Goal: Navigation & Orientation: Go to known website

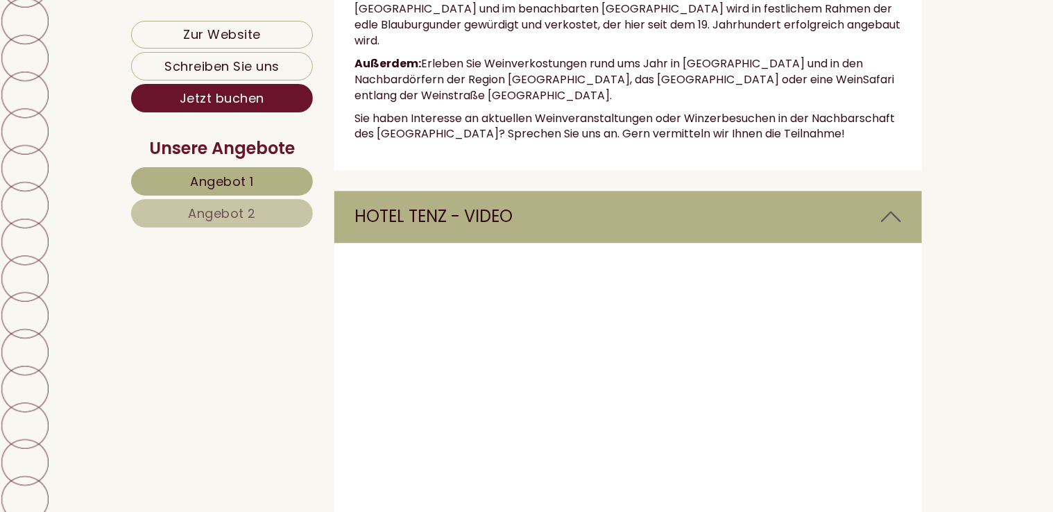
scroll to position [6712, 0]
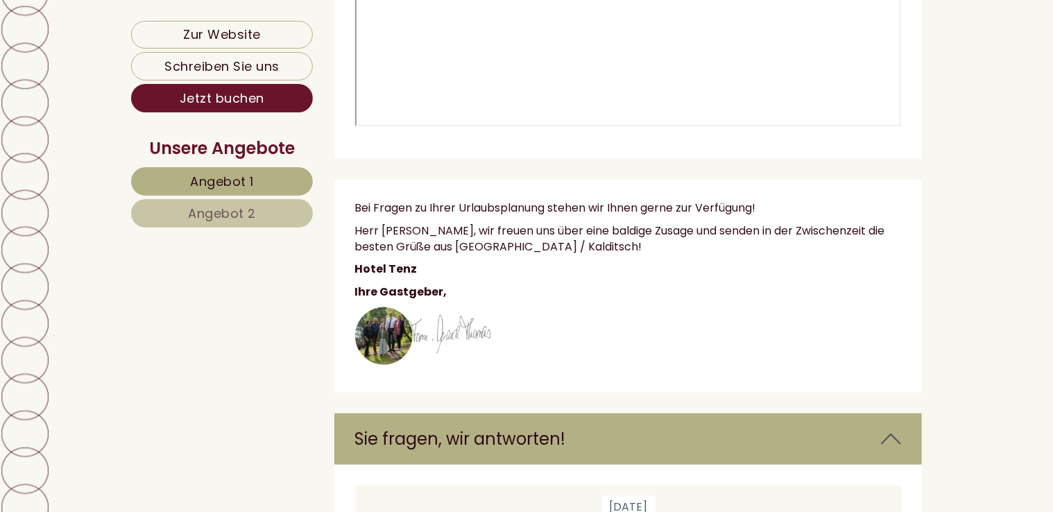
scroll to position [8542, 0]
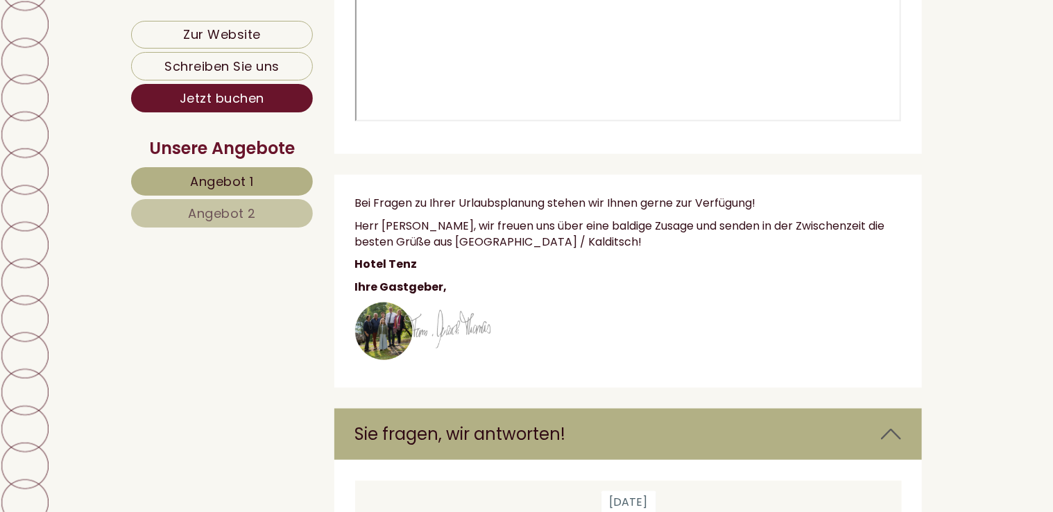
click at [376, 302] on img at bounding box center [423, 331] width 136 height 58
drag, startPoint x: 405, startPoint y: 139, endPoint x: 380, endPoint y: 196, distance: 61.5
click at [380, 196] on div "Bei Fragen zu Ihrer Urlaubsplanung stehen wir Ihnen gerne zur Verfügung! Herr […" at bounding box center [628, 281] width 588 height 213
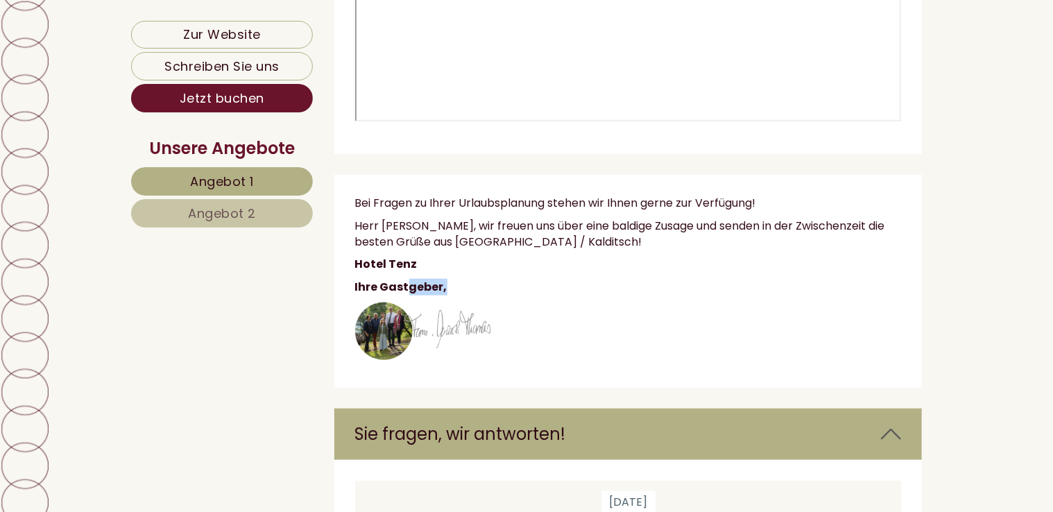
click at [380, 302] on img at bounding box center [423, 331] width 136 height 58
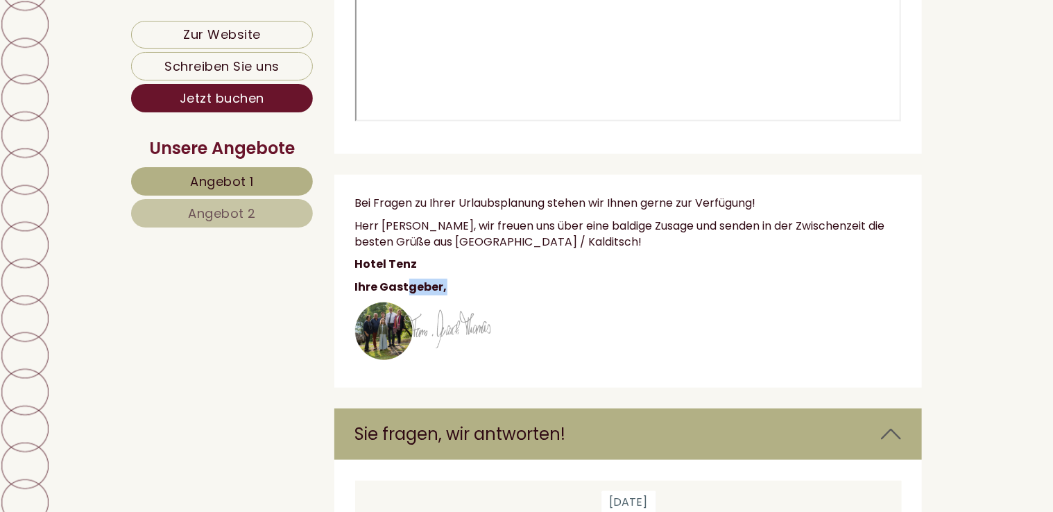
click at [380, 302] on img at bounding box center [423, 331] width 136 height 58
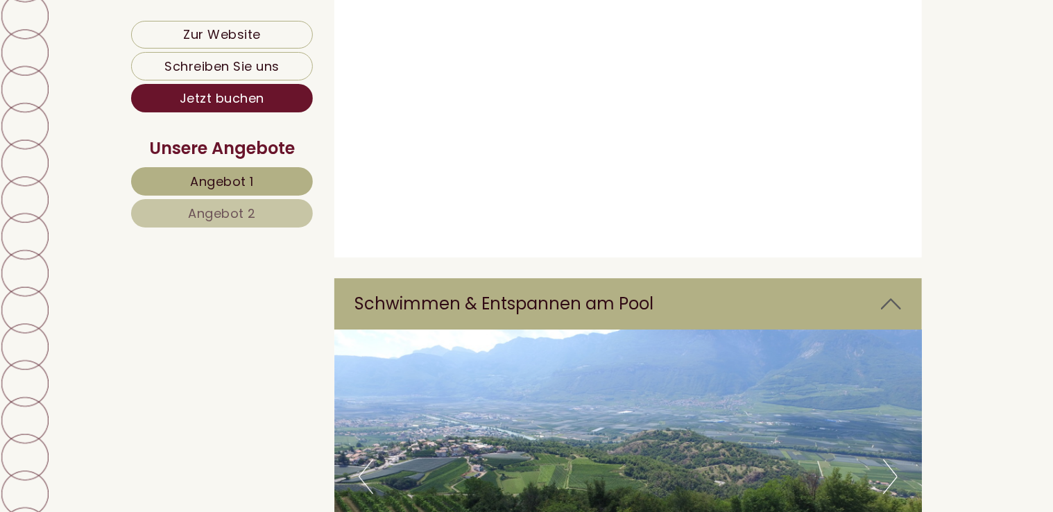
scroll to position [7364, 0]
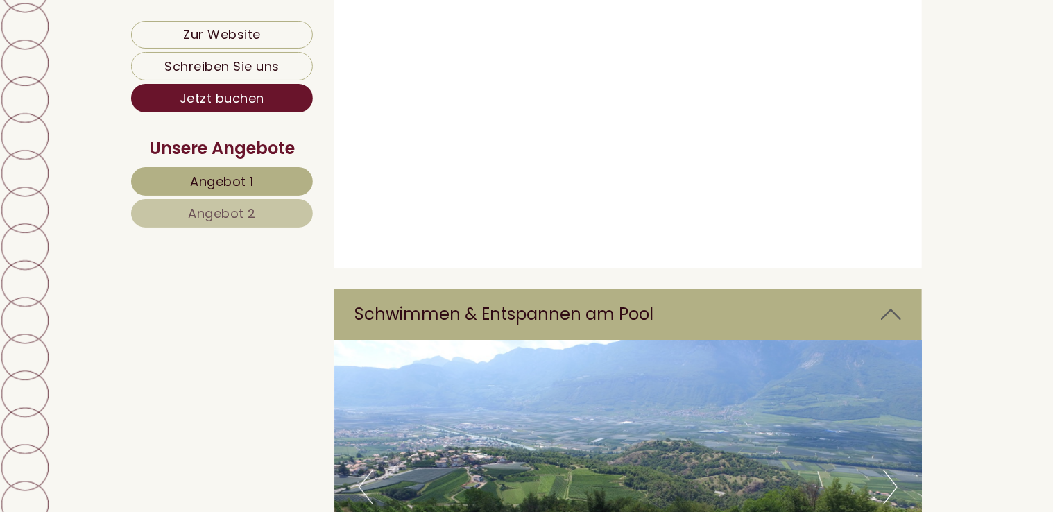
click at [361, 469] on button "Previous" at bounding box center [365, 486] width 15 height 35
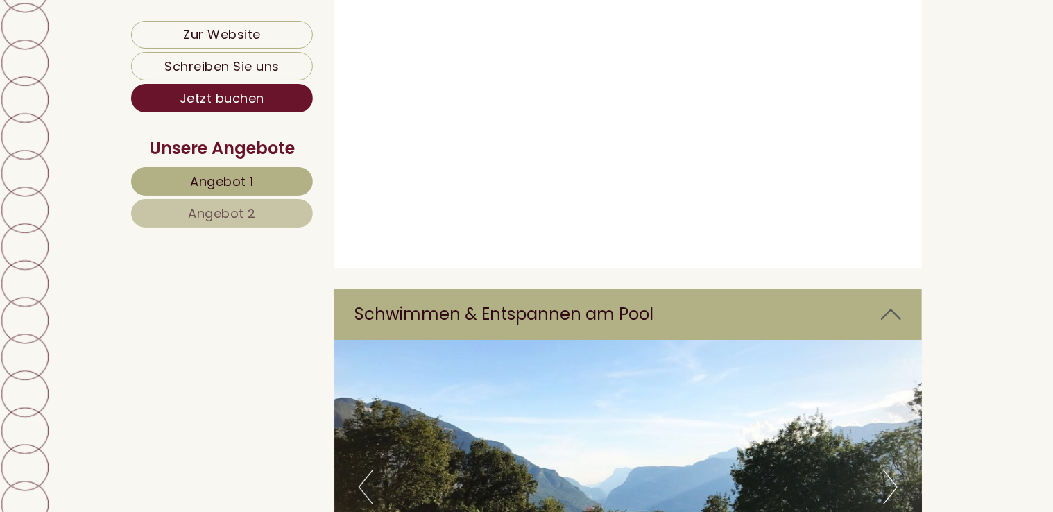
click at [361, 469] on button "Previous" at bounding box center [365, 486] width 15 height 35
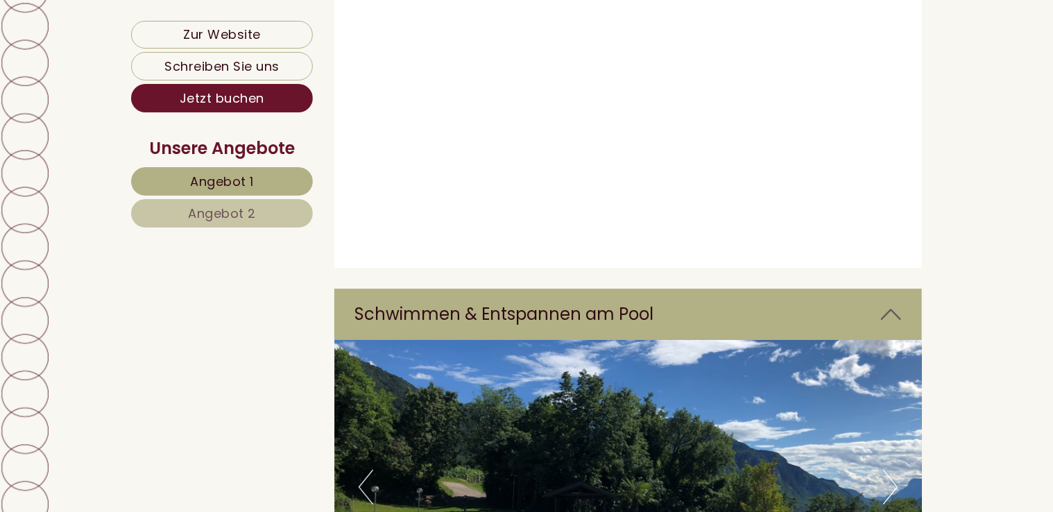
click at [361, 469] on button "Previous" at bounding box center [365, 486] width 15 height 35
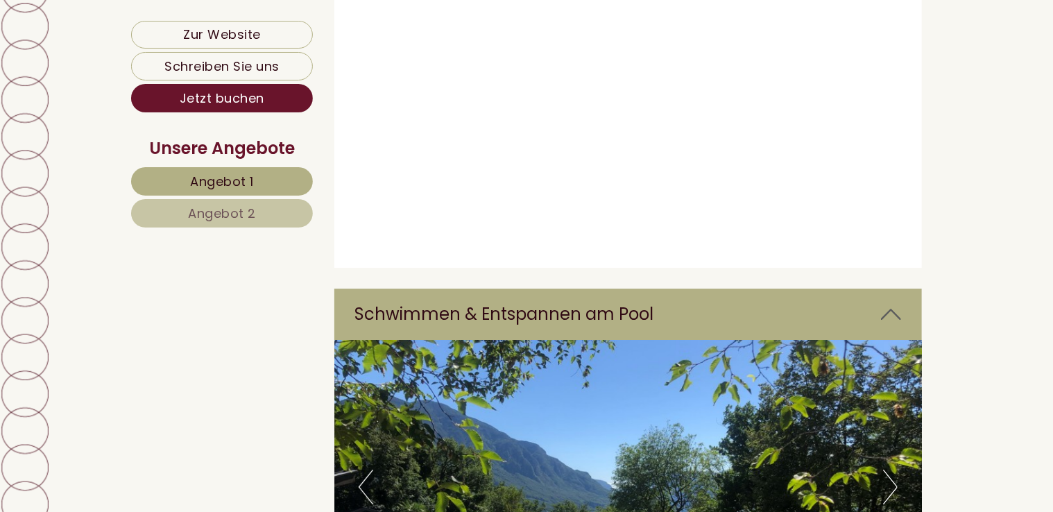
click at [361, 469] on button "Previous" at bounding box center [365, 486] width 15 height 35
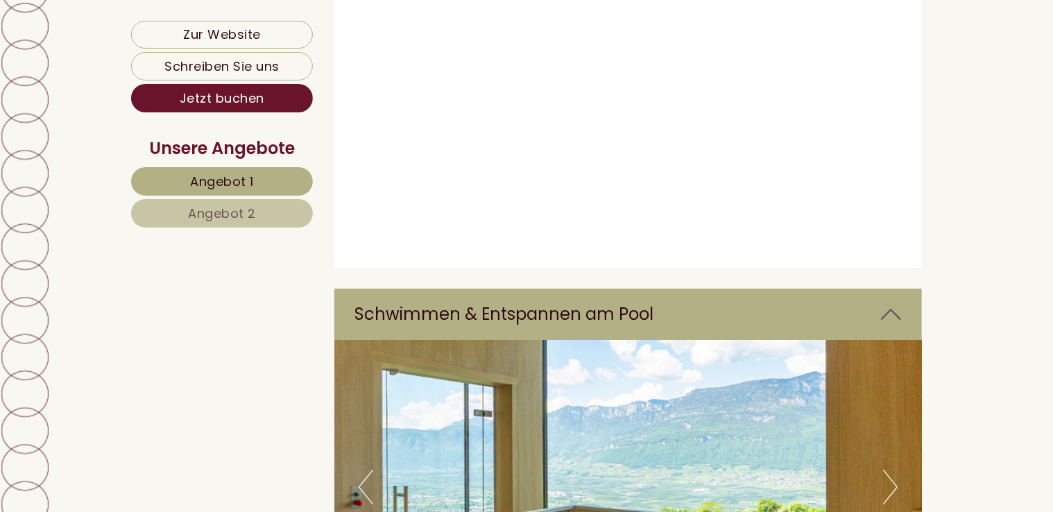
click at [361, 469] on button "Previous" at bounding box center [365, 486] width 15 height 35
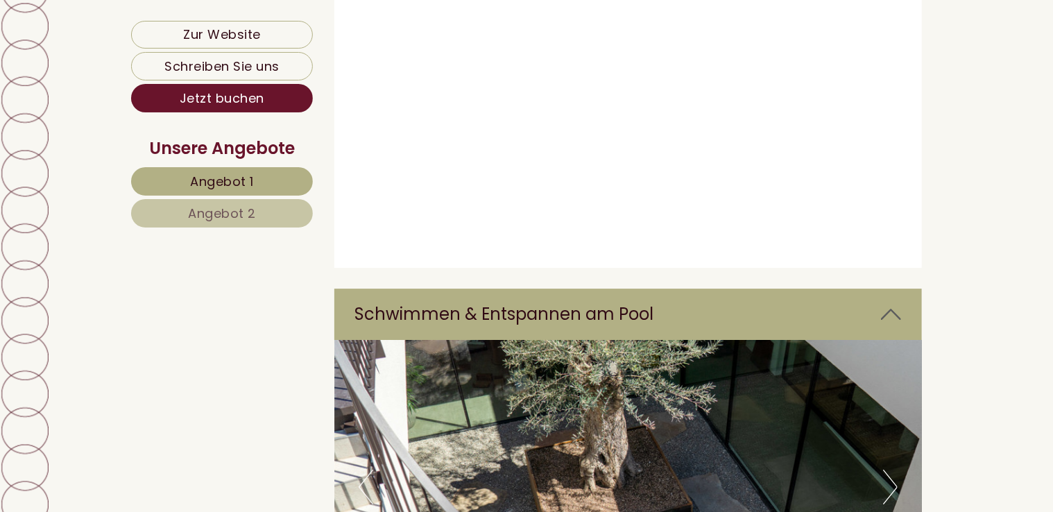
click at [361, 469] on button "Previous" at bounding box center [365, 486] width 15 height 35
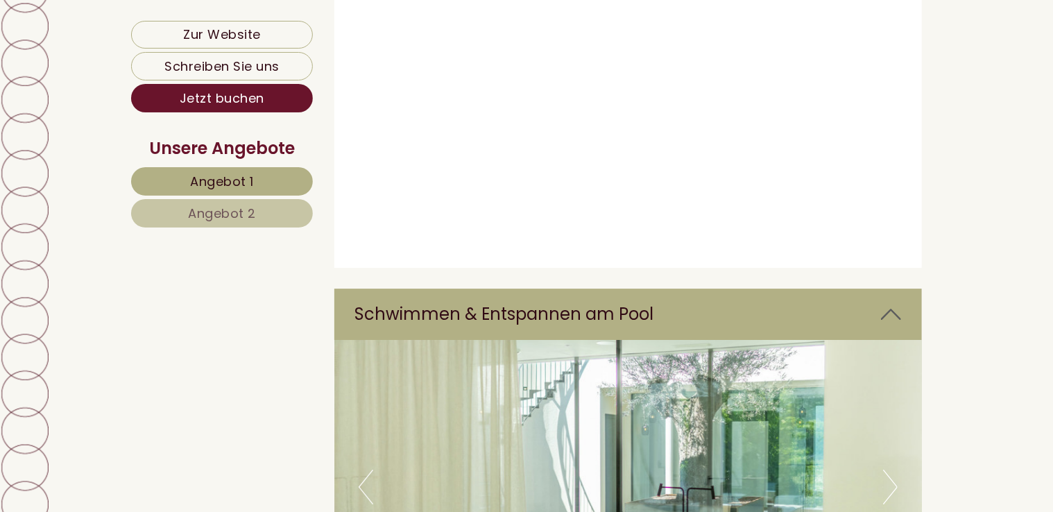
click at [361, 469] on button "Previous" at bounding box center [365, 486] width 15 height 35
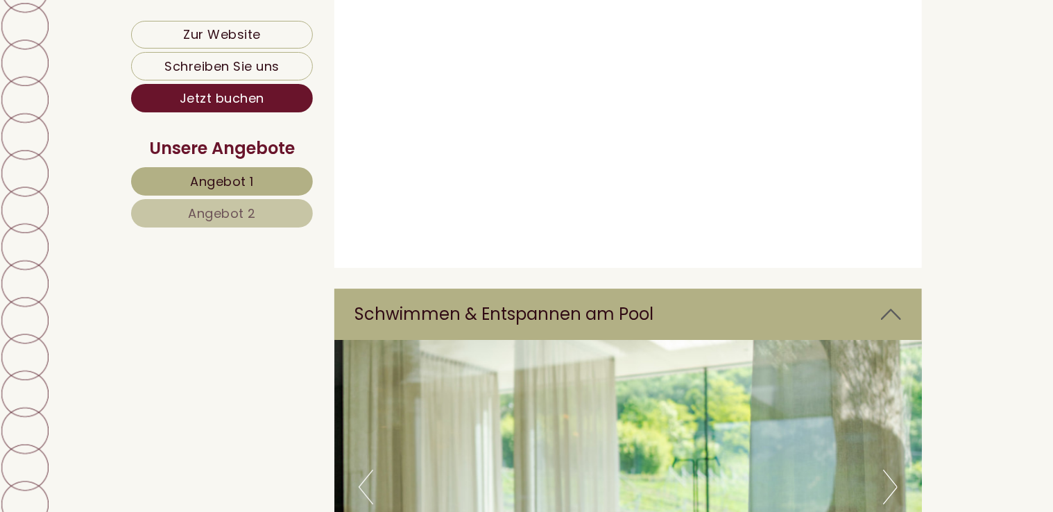
click at [361, 469] on button "Previous" at bounding box center [365, 486] width 15 height 35
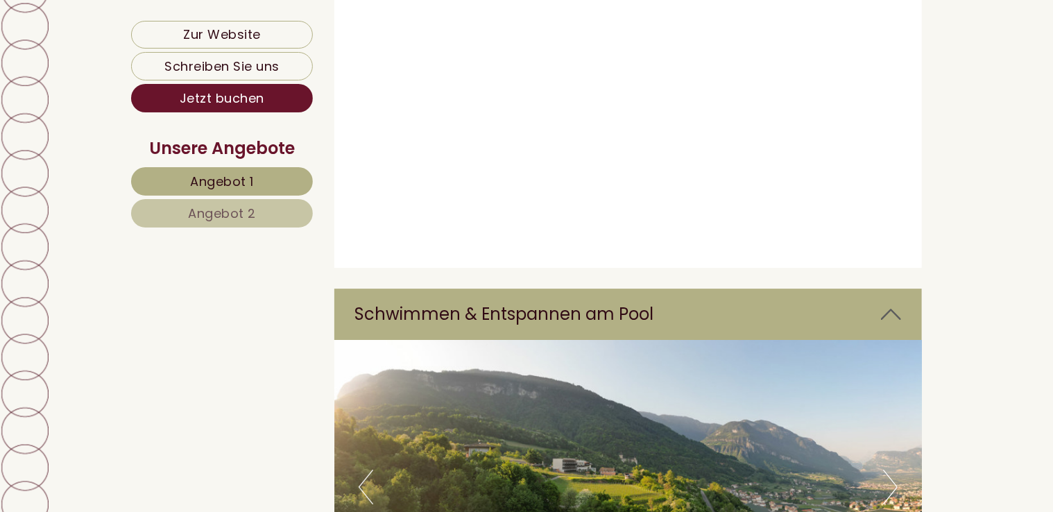
click at [361, 469] on button "Previous" at bounding box center [365, 486] width 15 height 35
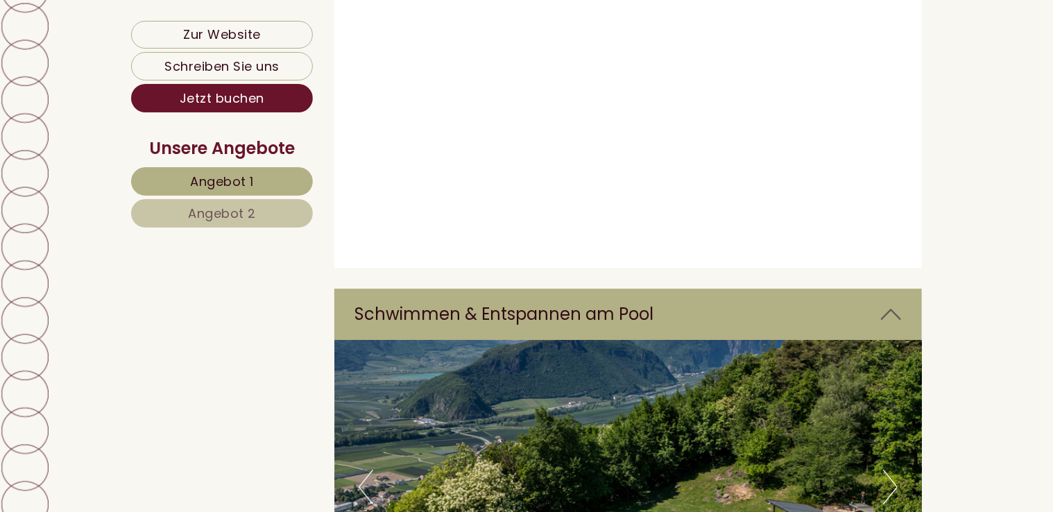
click at [361, 469] on button "Previous" at bounding box center [365, 486] width 15 height 35
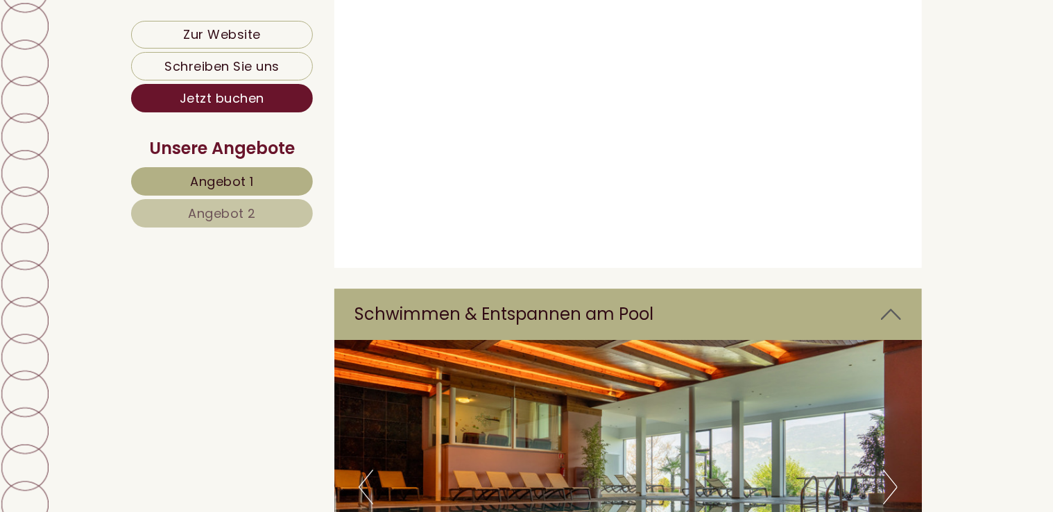
click at [361, 469] on button "Previous" at bounding box center [365, 486] width 15 height 35
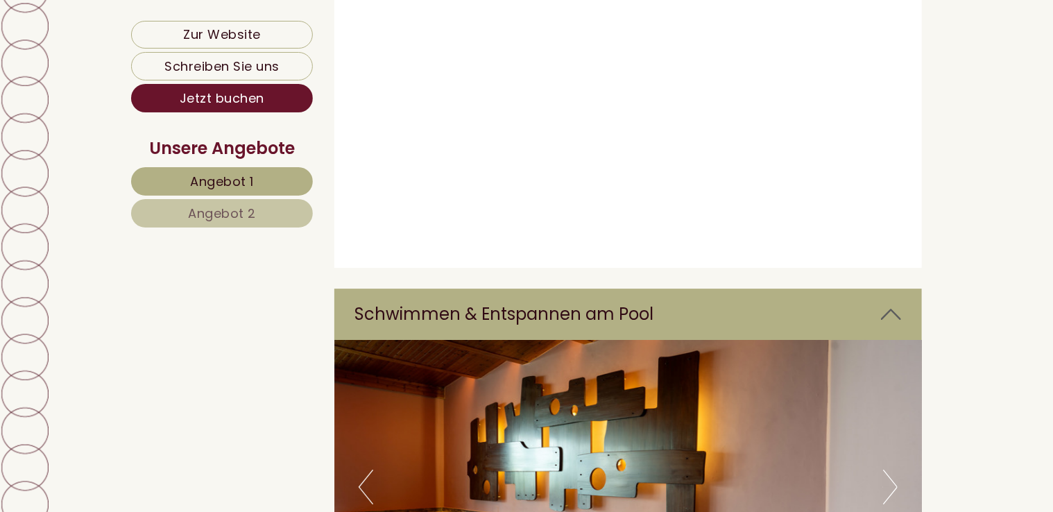
click at [361, 469] on button "Previous" at bounding box center [365, 486] width 15 height 35
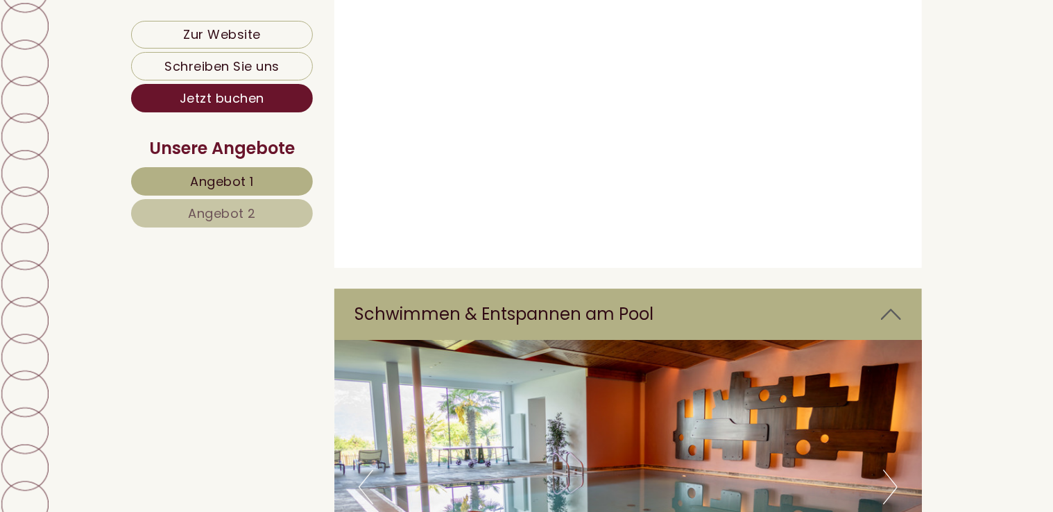
click at [361, 469] on button "Previous" at bounding box center [365, 486] width 15 height 35
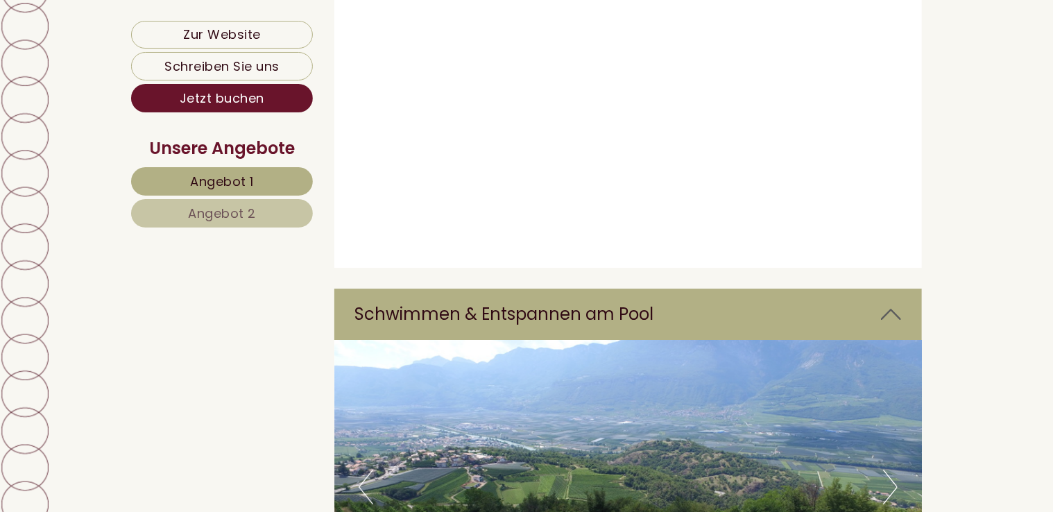
click at [361, 469] on button "Previous" at bounding box center [365, 486] width 15 height 35
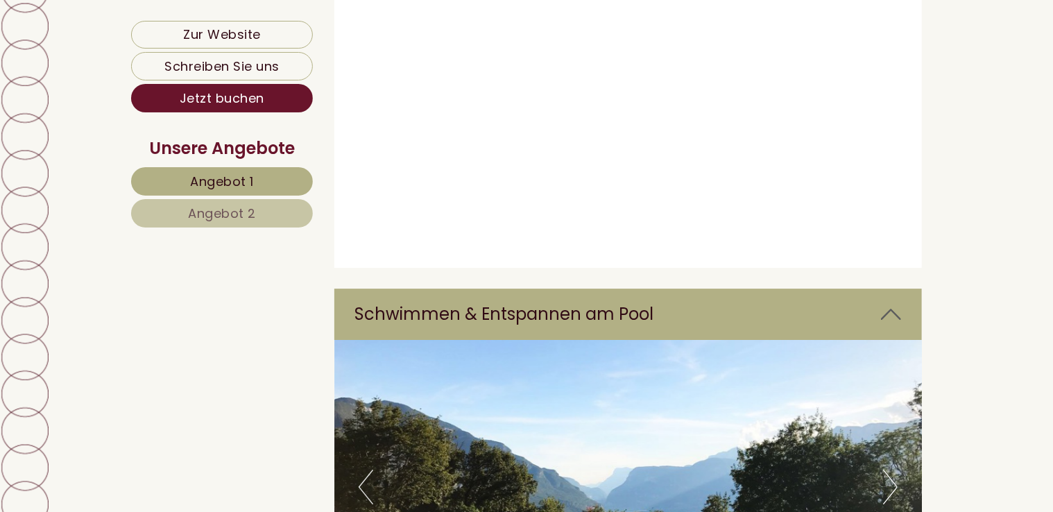
click at [361, 469] on button "Previous" at bounding box center [365, 486] width 15 height 35
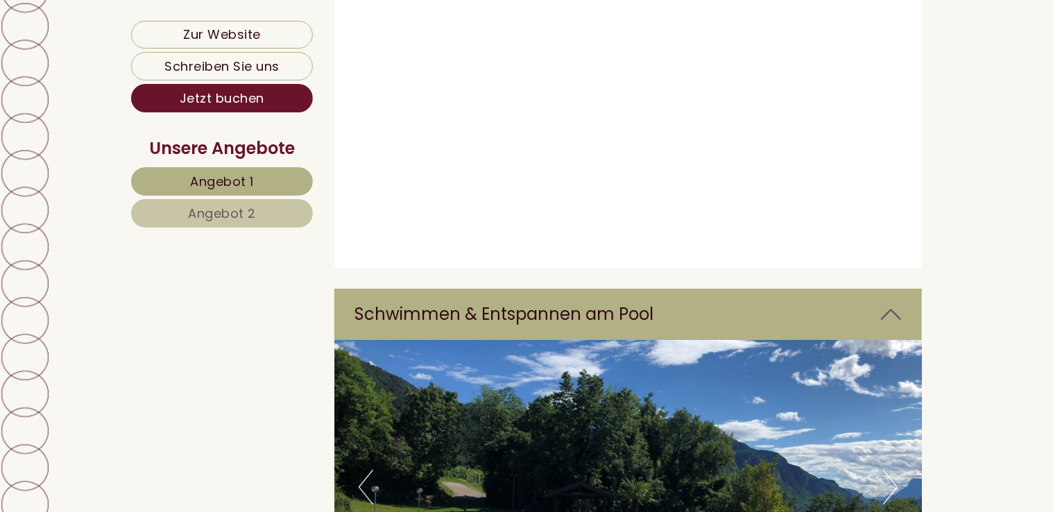
click at [361, 469] on button "Previous" at bounding box center [365, 486] width 15 height 35
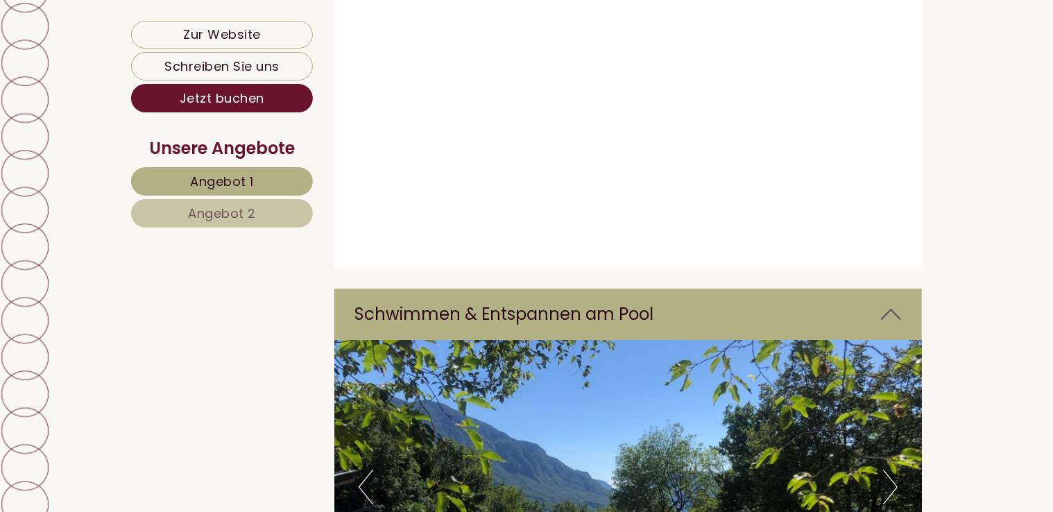
click at [361, 469] on button "Previous" at bounding box center [365, 486] width 15 height 35
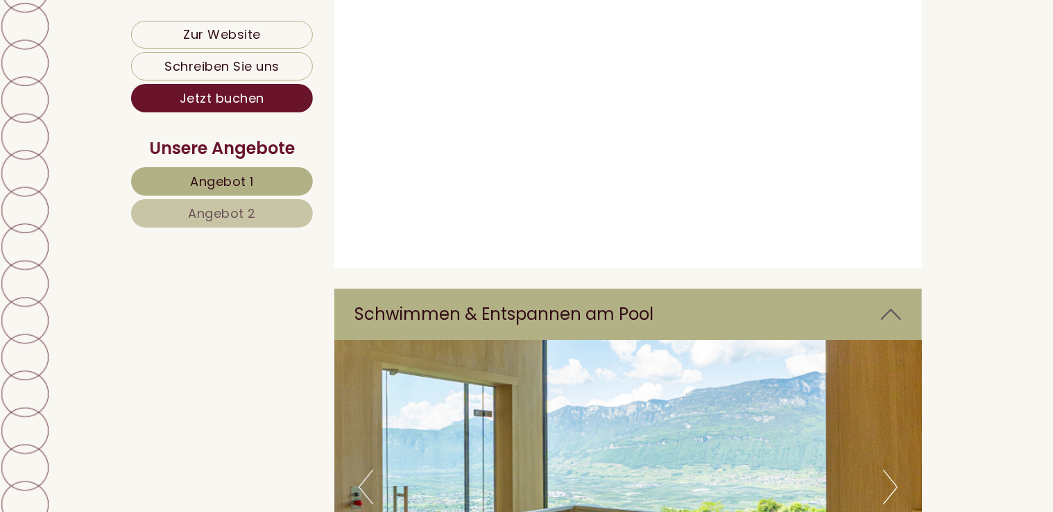
click at [361, 469] on button "Previous" at bounding box center [365, 486] width 15 height 35
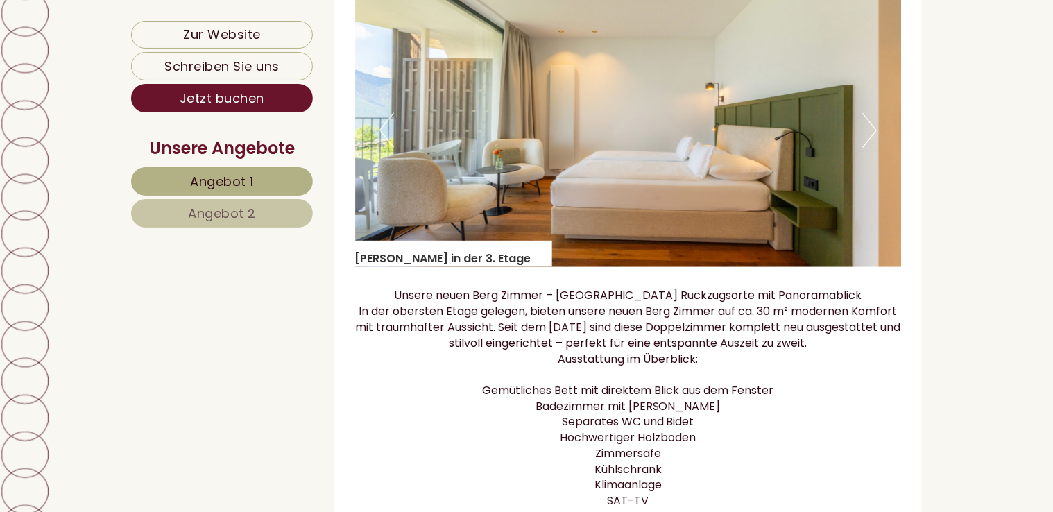
scroll to position [902, 0]
